Goal: Navigation & Orientation: Find specific page/section

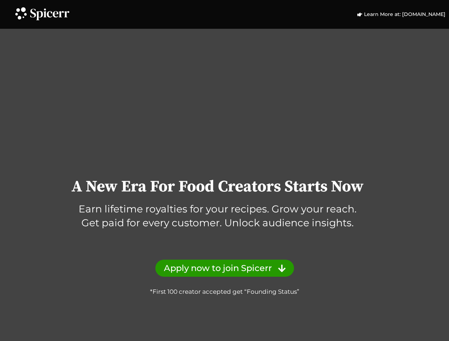
click at [224, 171] on div "A New Era For Food Creators Starts Now Earn lifetime royalties for your recipes…" at bounding box center [224, 173] width 449 height 247
click at [21, 13] on icon at bounding box center [20, 12] width 15 height 15
click at [50, 14] on icon at bounding box center [49, 15] width 39 height 12
